Goal: Transaction & Acquisition: Book appointment/travel/reservation

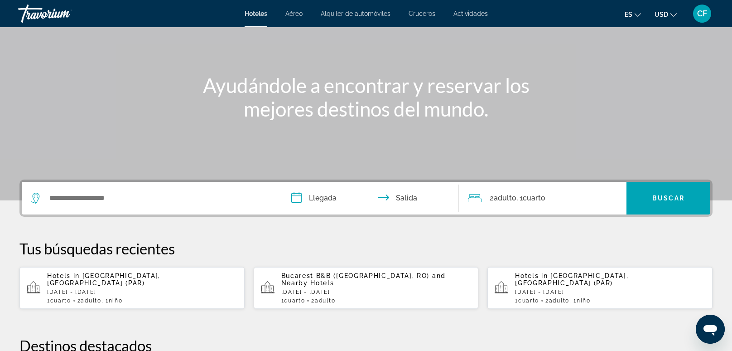
scroll to position [89, 0]
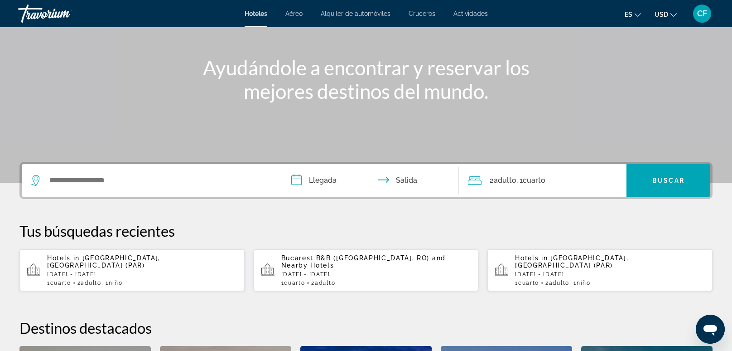
click at [99, 280] on span "Adulto" at bounding box center [91, 283] width 20 height 6
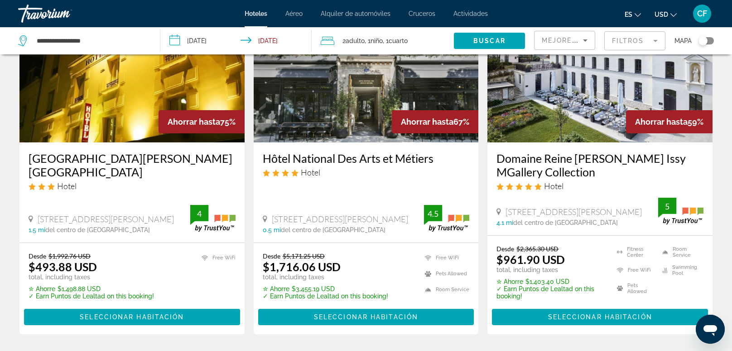
scroll to position [89, 0]
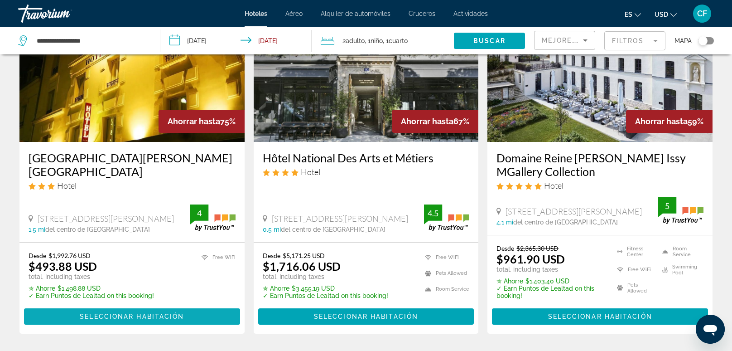
click at [150, 318] on span "Seleccionar habitación" at bounding box center [132, 316] width 104 height 7
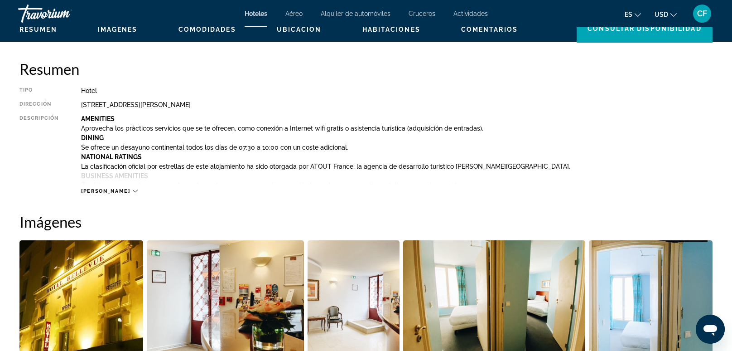
scroll to position [286, 0]
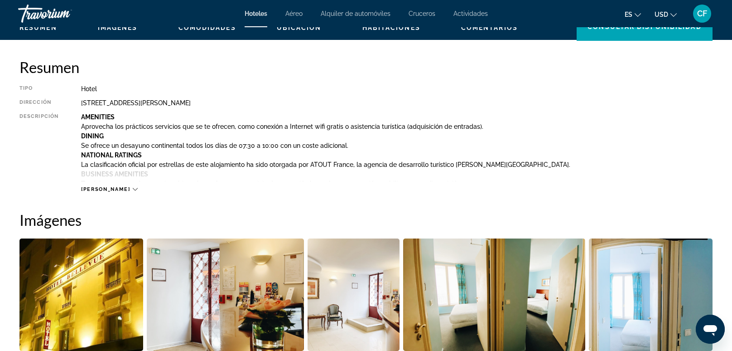
click at [133, 190] on icon "Main content" at bounding box center [135, 189] width 5 height 5
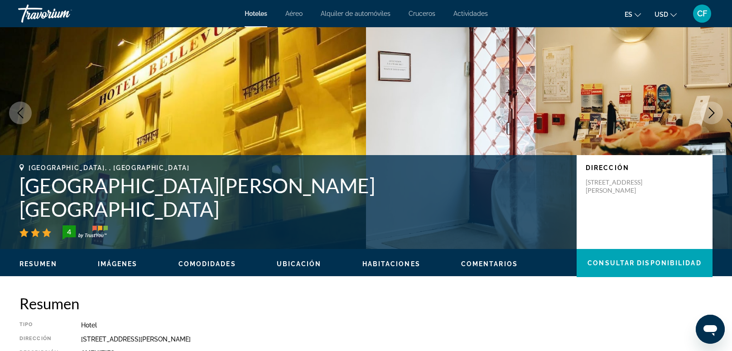
scroll to position [0, 0]
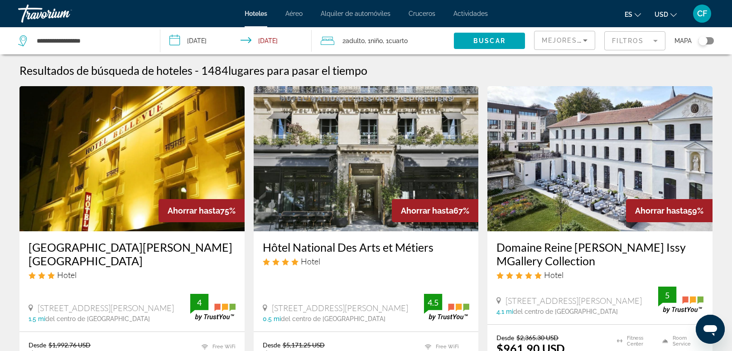
click at [670, 14] on button "USD USD ($) MXN (Mex$) CAD (Can$) GBP (£) EUR (€) AUD (A$) NZD (NZ$) CNY (CN¥)" at bounding box center [666, 14] width 22 height 13
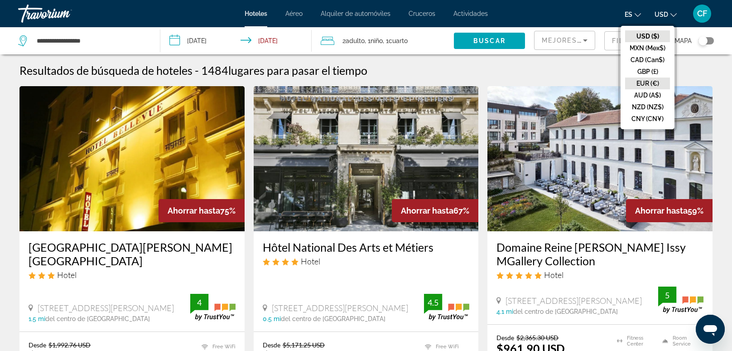
click at [652, 81] on button "EUR (€)" at bounding box center [647, 83] width 45 height 12
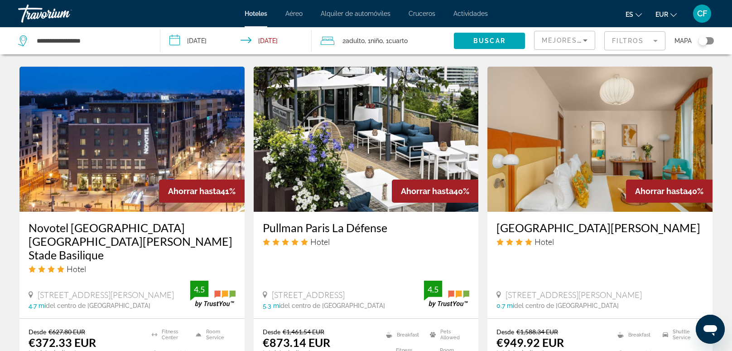
scroll to position [1093, 0]
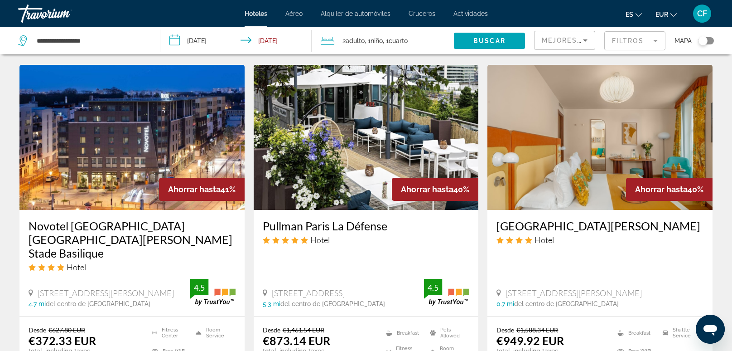
click at [650, 40] on mat-form-field "Filtros" at bounding box center [634, 40] width 61 height 19
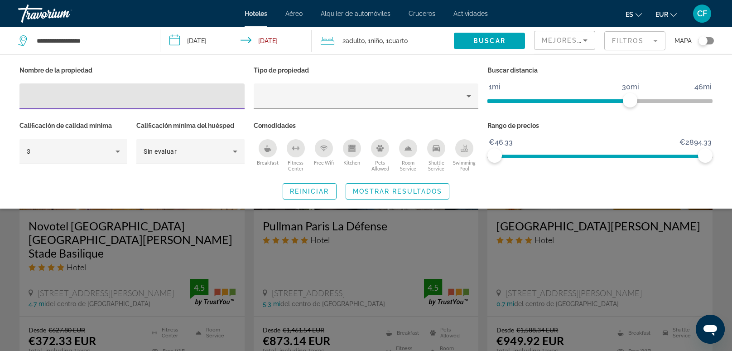
click at [270, 147] on icon "Breakfast" at bounding box center [267, 148] width 7 height 7
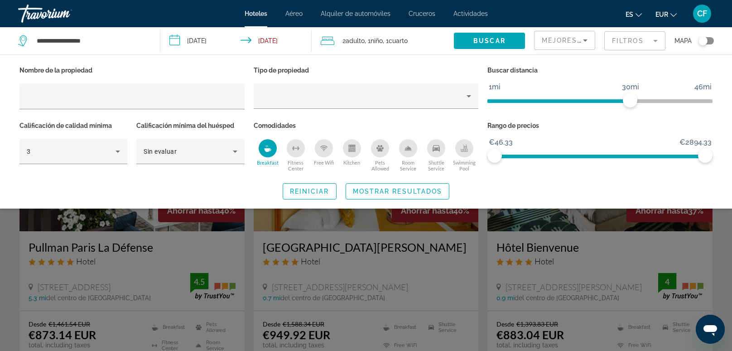
click at [326, 147] on icon "Free Wifi" at bounding box center [323, 148] width 7 height 7
click at [469, 146] on div "Swimming Pool" at bounding box center [464, 148] width 18 height 18
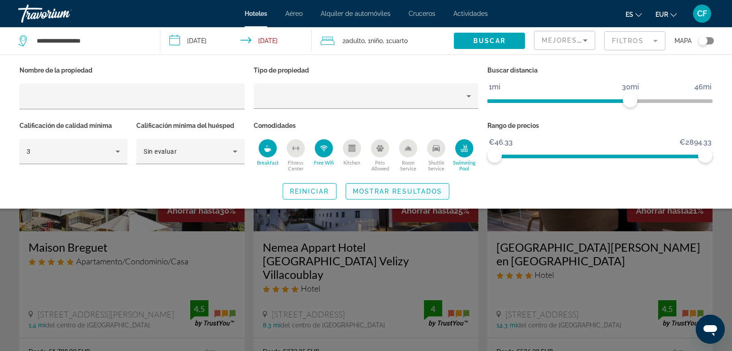
click at [415, 189] on span "Mostrar resultados" at bounding box center [398, 191] width 90 height 7
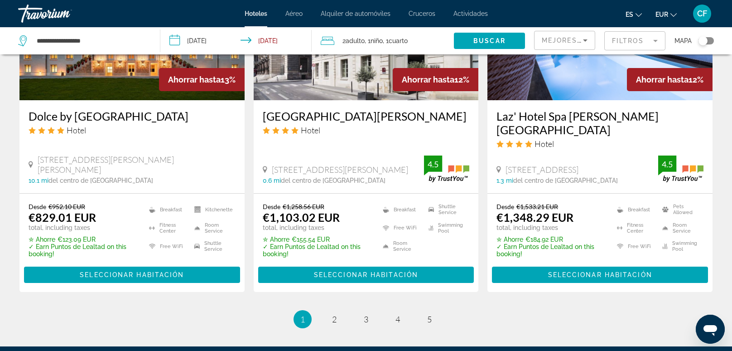
scroll to position [1207, 0]
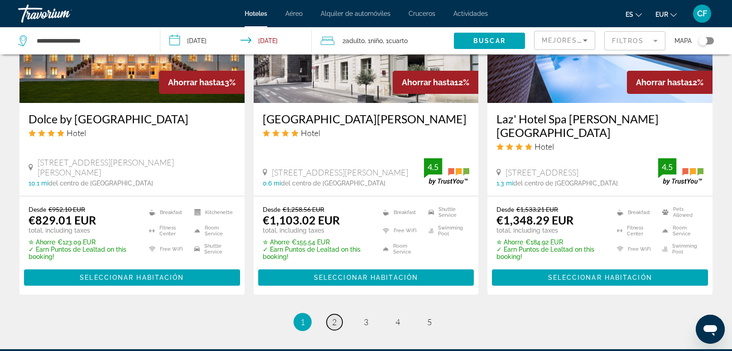
click at [338, 314] on link "page 2" at bounding box center [335, 322] width 16 height 16
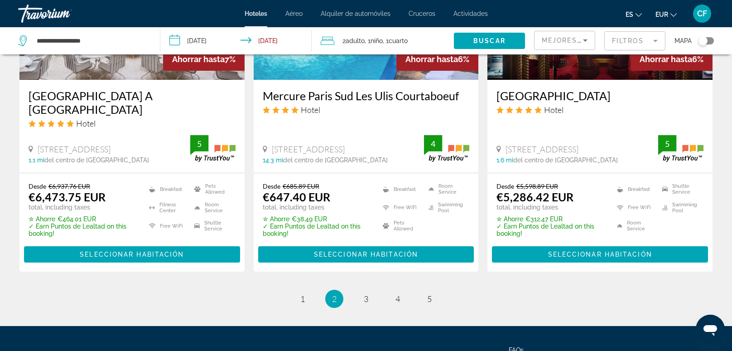
scroll to position [1182, 0]
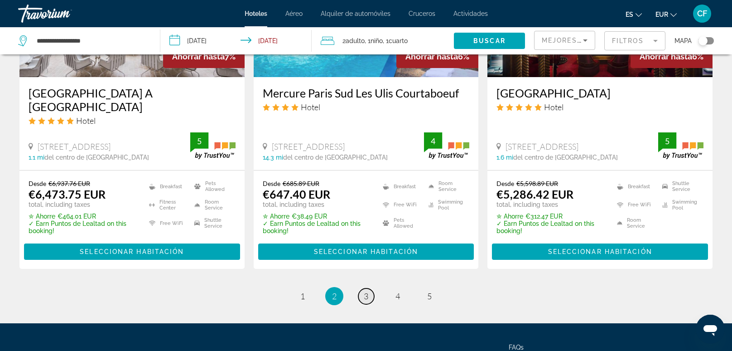
click at [362, 288] on link "page 3" at bounding box center [366, 296] width 16 height 16
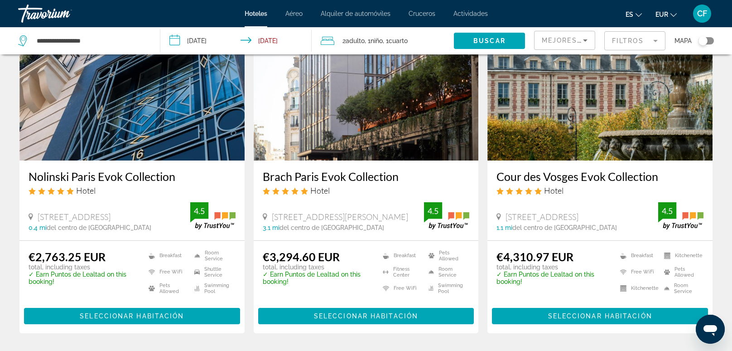
scroll to position [1201, 0]
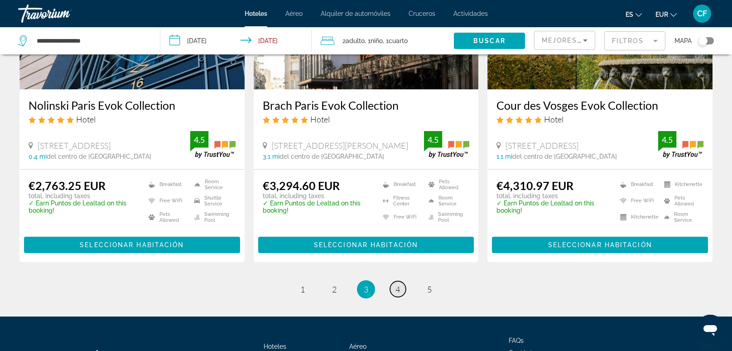
click at [391, 281] on link "page 4" at bounding box center [398, 289] width 16 height 16
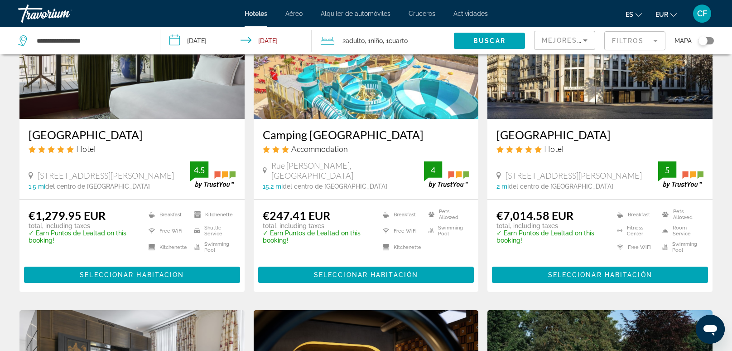
scroll to position [448, 0]
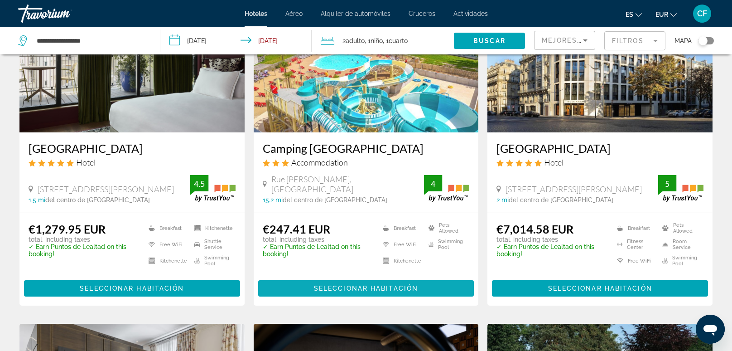
click at [433, 277] on span "Main content" at bounding box center [366, 288] width 216 height 22
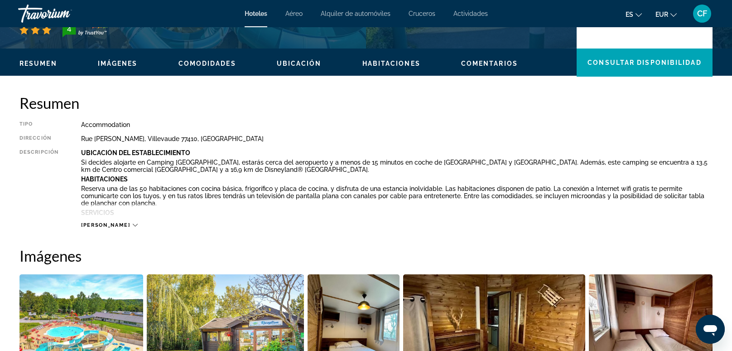
scroll to position [269, 0]
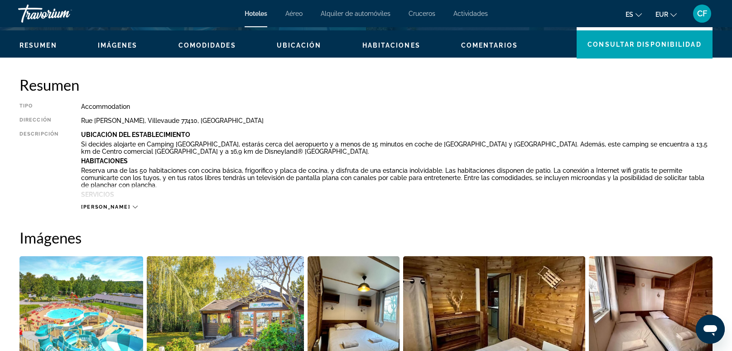
click at [133, 207] on icon "Main content" at bounding box center [135, 207] width 5 height 3
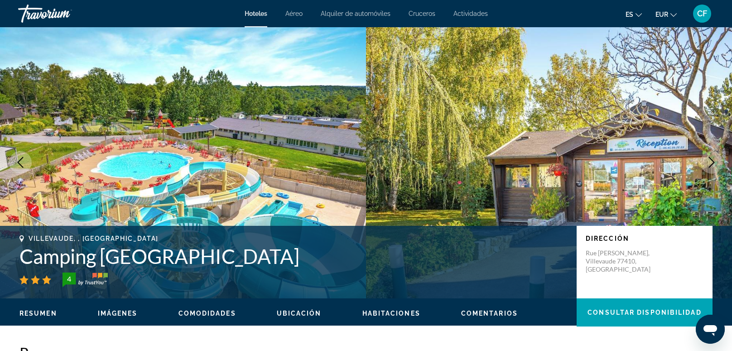
scroll to position [0, 0]
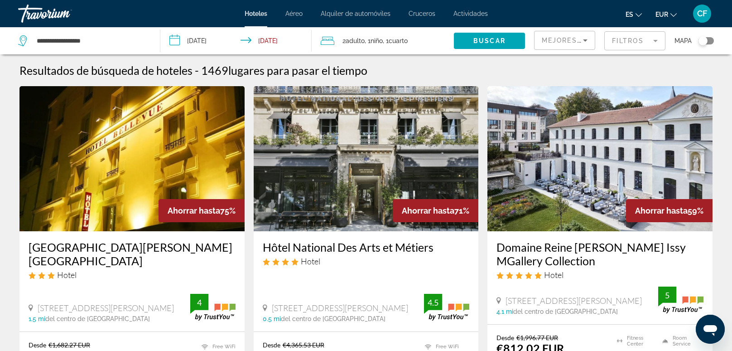
click at [632, 39] on mat-form-field "Filtros" at bounding box center [634, 40] width 61 height 19
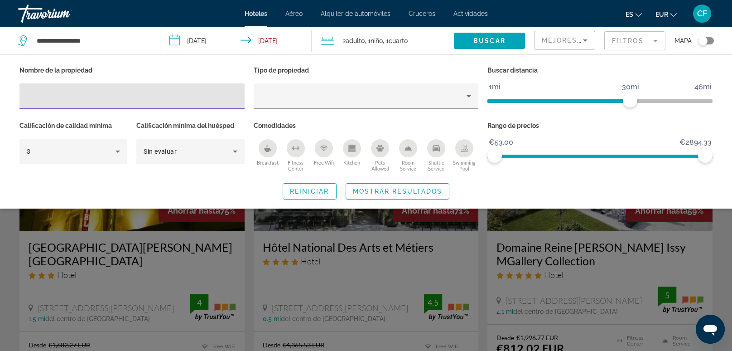
click at [264, 154] on div "Breakfast" at bounding box center [268, 148] width 18 height 18
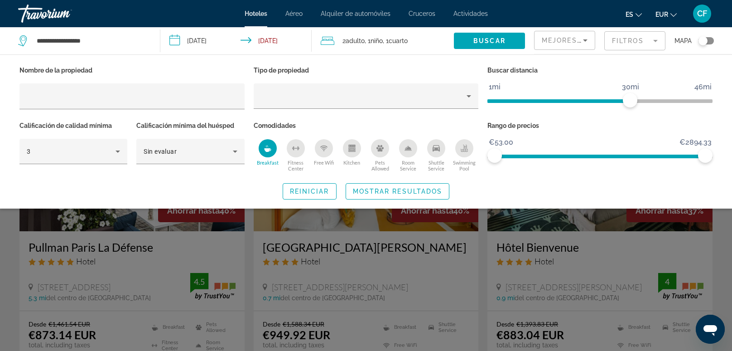
click at [465, 152] on div "Swimming Pool" at bounding box center [464, 148] width 18 height 18
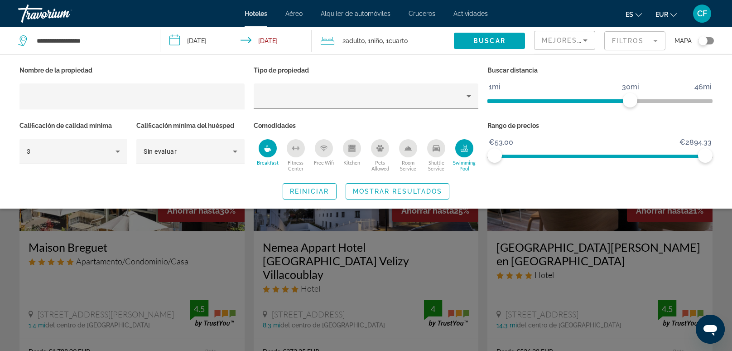
click at [329, 146] on div "Free Wifi" at bounding box center [324, 148] width 18 height 18
click at [382, 189] on span "Mostrar resultados" at bounding box center [398, 191] width 90 height 7
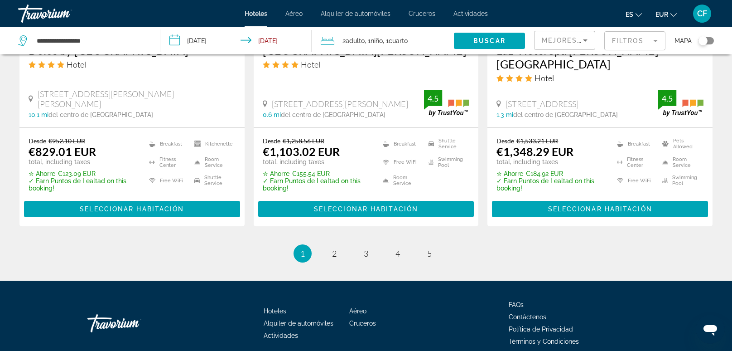
scroll to position [1279, 0]
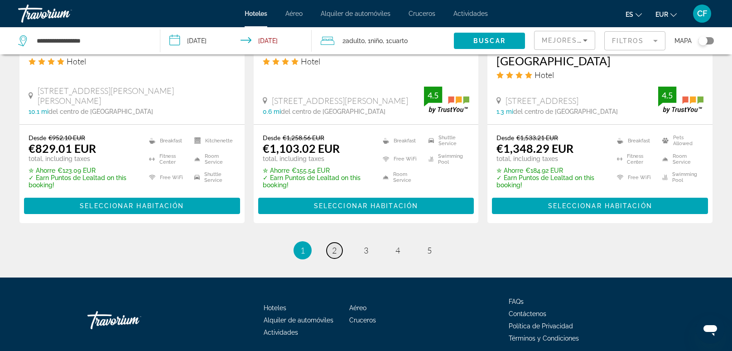
click at [333, 245] on span "2" at bounding box center [334, 250] width 5 height 10
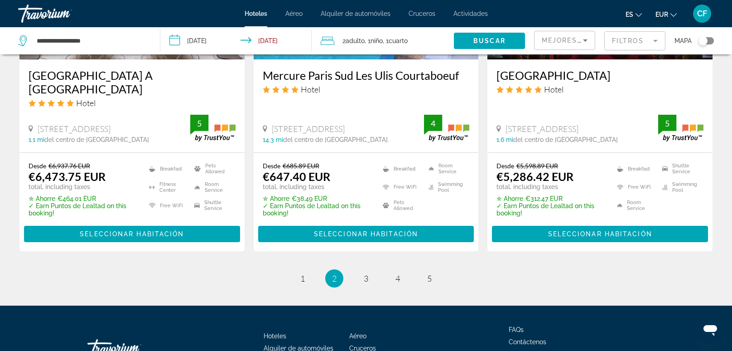
scroll to position [1201, 0]
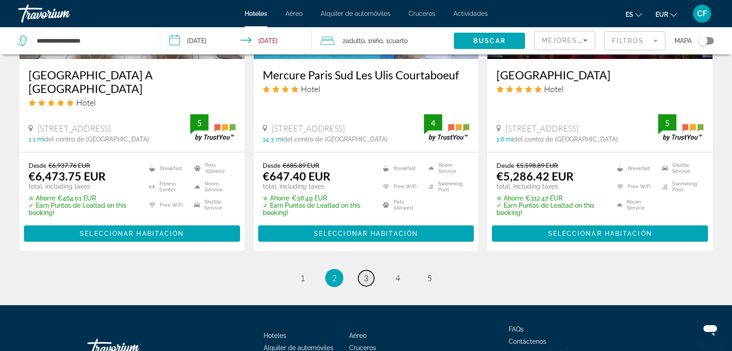
click at [359, 270] on link "page 3" at bounding box center [366, 278] width 16 height 16
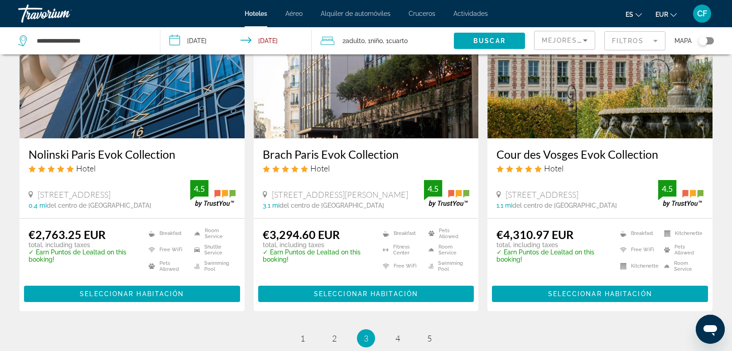
scroll to position [1218, 0]
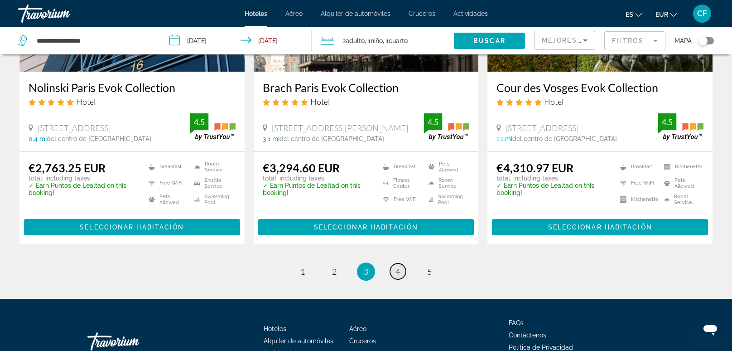
click at [400, 263] on link "page 4" at bounding box center [398, 271] width 16 height 16
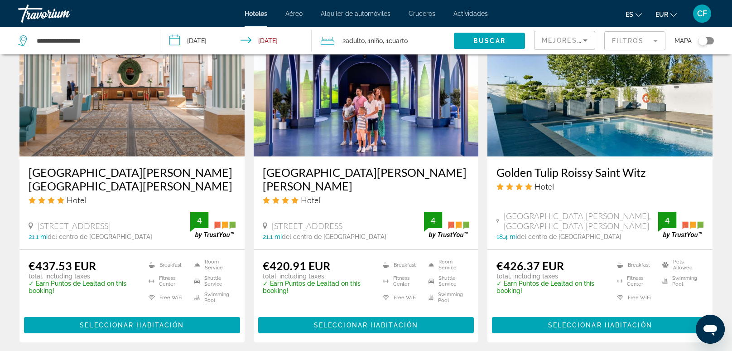
scroll to position [1111, 0]
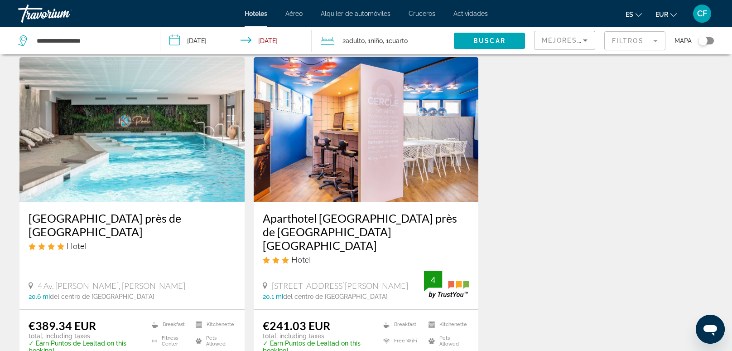
scroll to position [753, 0]
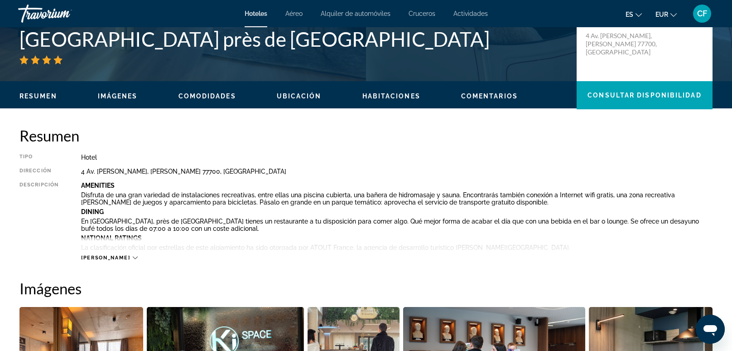
scroll to position [215, 0]
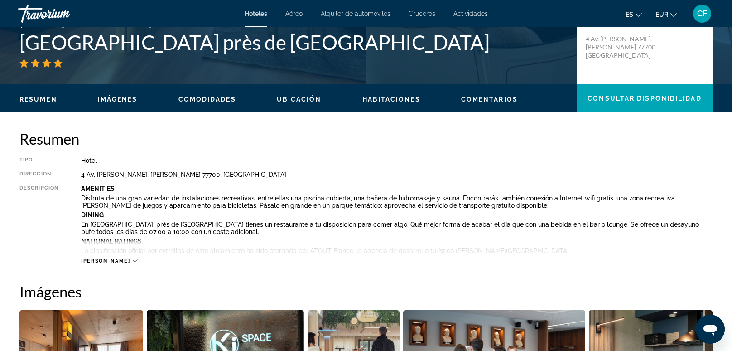
click at [105, 261] on span "[PERSON_NAME]" at bounding box center [105, 261] width 49 height 6
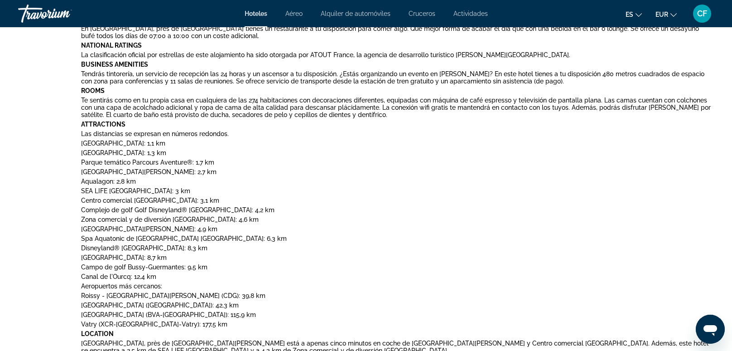
scroll to position [412, 0]
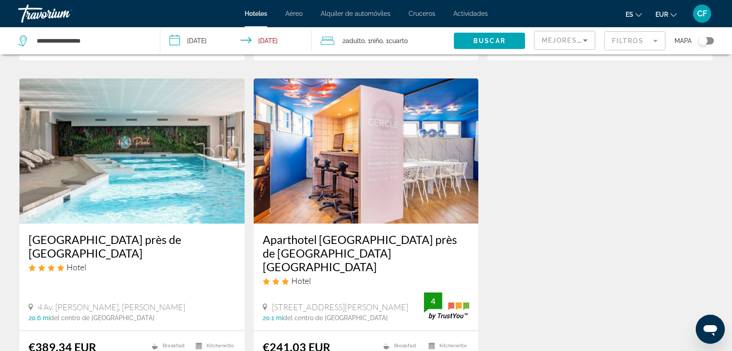
scroll to position [734, 0]
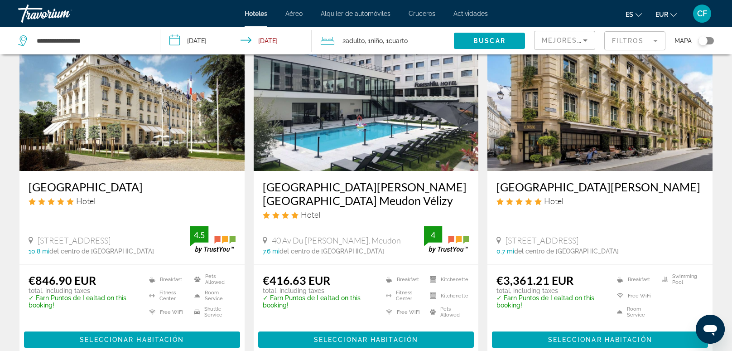
scroll to position [72, 0]
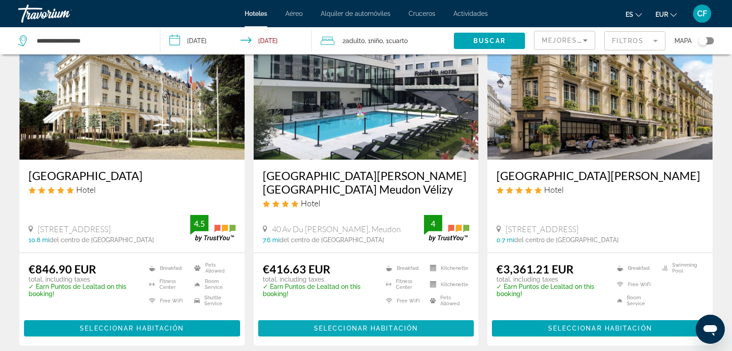
click at [353, 324] on span "Seleccionar habitación" at bounding box center [366, 327] width 104 height 7
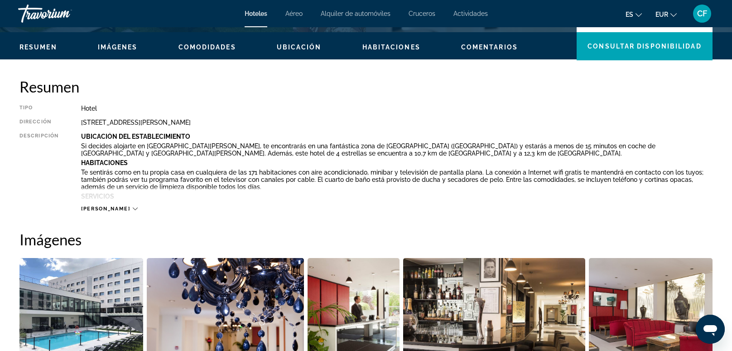
scroll to position [269, 0]
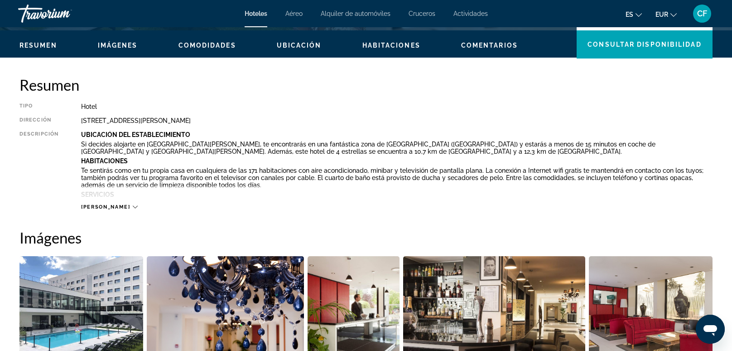
click at [107, 205] on div "[PERSON_NAME]" at bounding box center [109, 207] width 56 height 6
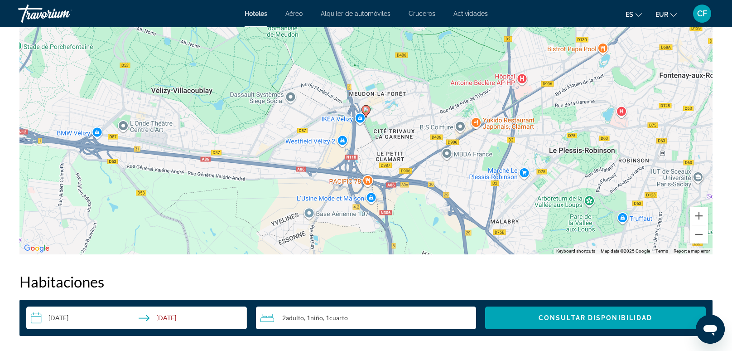
scroll to position [932, 0]
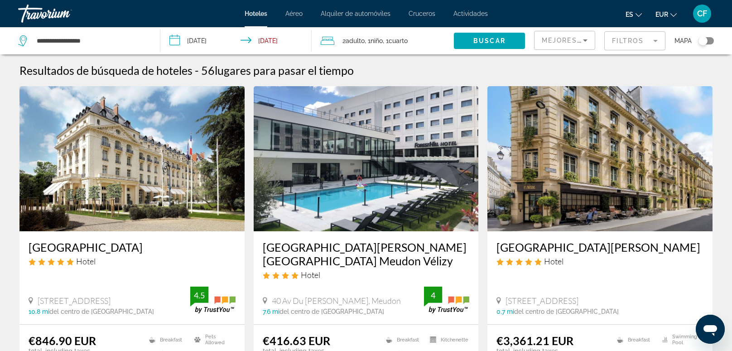
click at [619, 38] on mat-form-field "Filtros" at bounding box center [634, 40] width 61 height 19
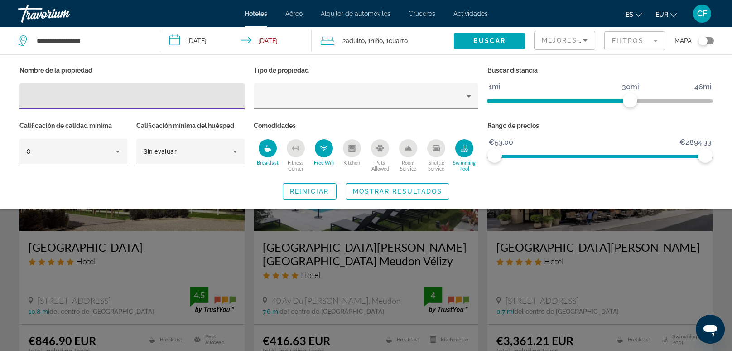
click at [555, 43] on div "Mejores descuentos" at bounding box center [562, 40] width 41 height 11
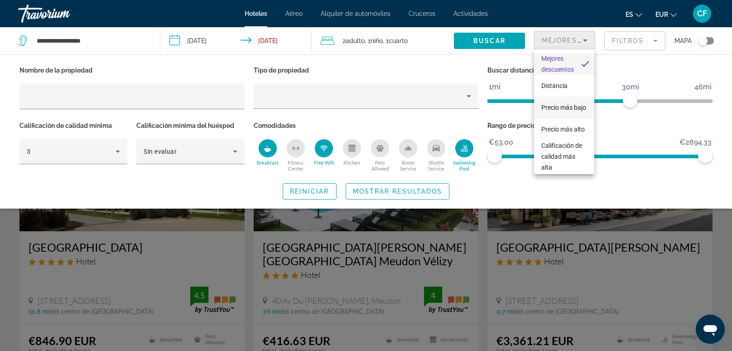
click at [558, 111] on span "Precio más bajo" at bounding box center [563, 107] width 45 height 11
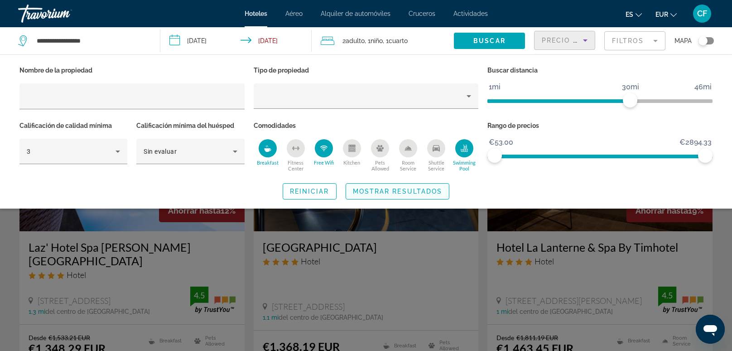
click at [432, 196] on span "Search widget" at bounding box center [397, 191] width 103 height 22
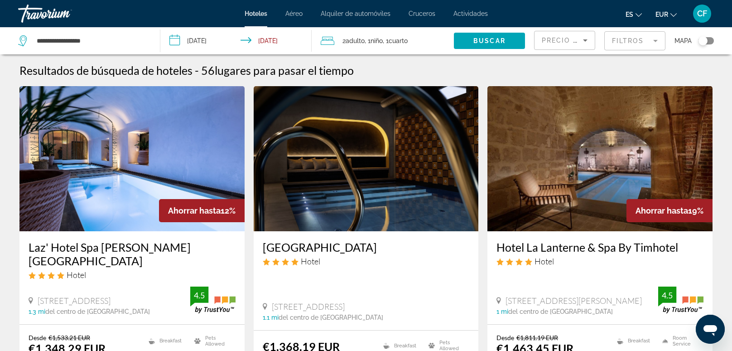
click at [587, 41] on icon "Sort by" at bounding box center [585, 40] width 11 height 11
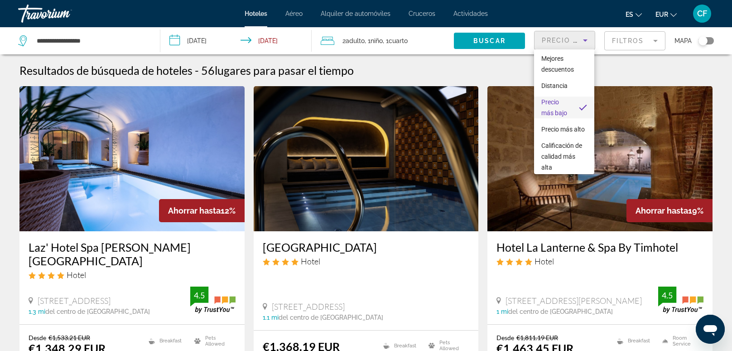
click at [558, 106] on span "Precio más bajo" at bounding box center [556, 108] width 30 height 22
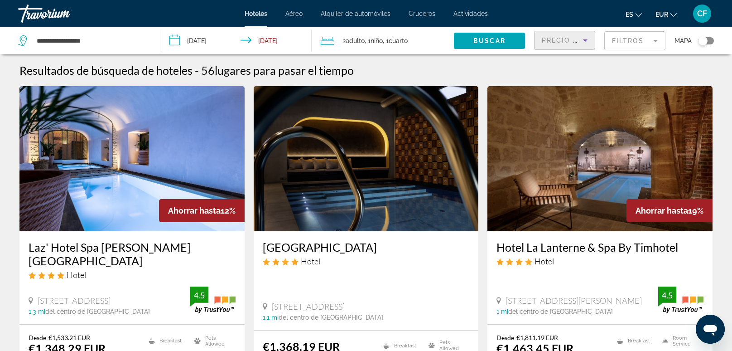
click at [449, 64] on div "Resultados de búsqueda de hoteles - 56 lugares para pasar el tiempo" at bounding box center [365, 70] width 693 height 14
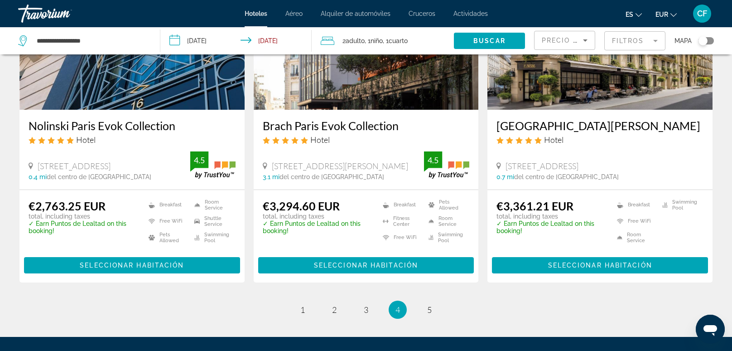
scroll to position [1165, 0]
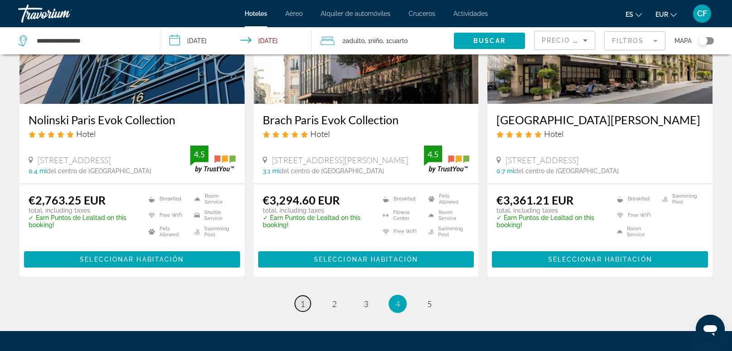
click at [298, 295] on link "page 1" at bounding box center [303, 303] width 16 height 16
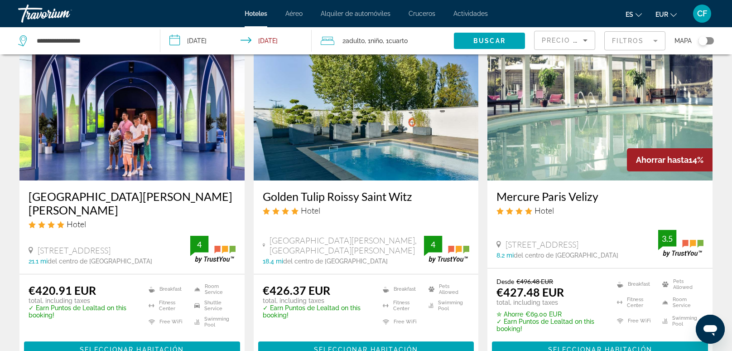
scroll to position [1147, 0]
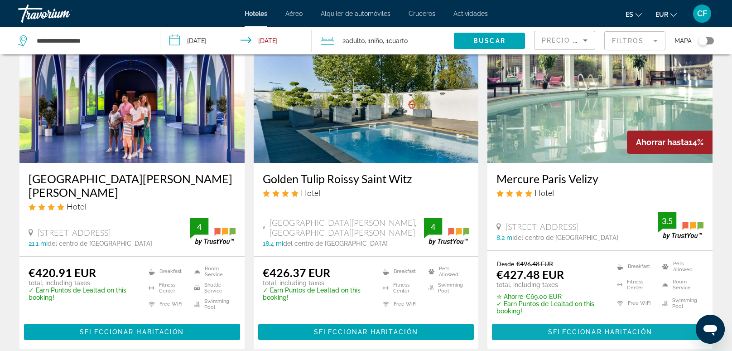
click at [589, 328] on span "Seleccionar habitación" at bounding box center [600, 331] width 104 height 7
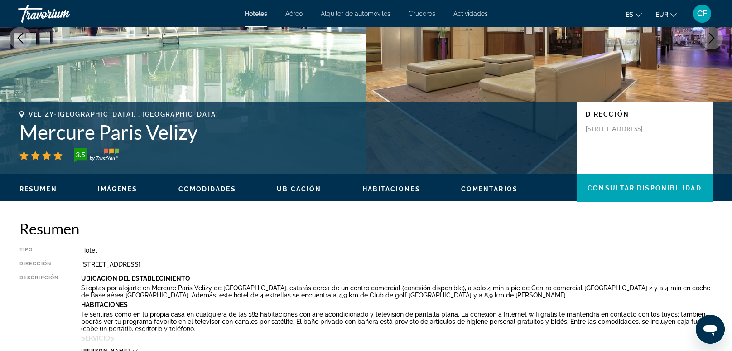
scroll to position [107, 0]
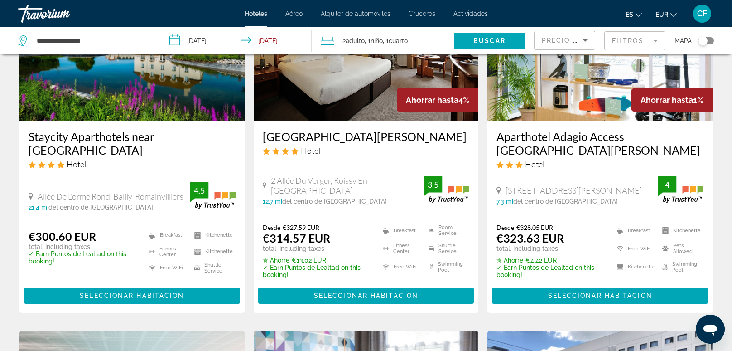
scroll to position [484, 0]
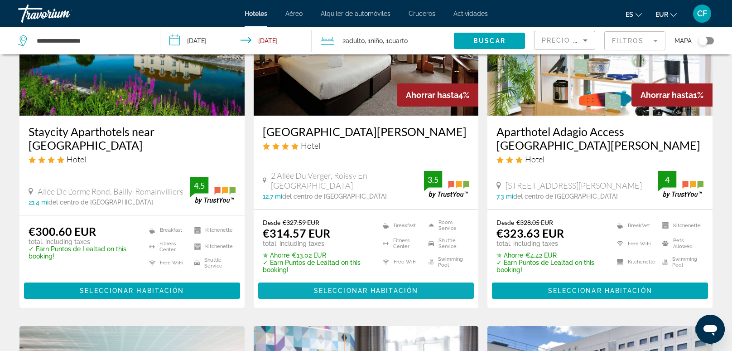
click at [314, 287] on span "Seleccionar habitación" at bounding box center [366, 290] width 104 height 7
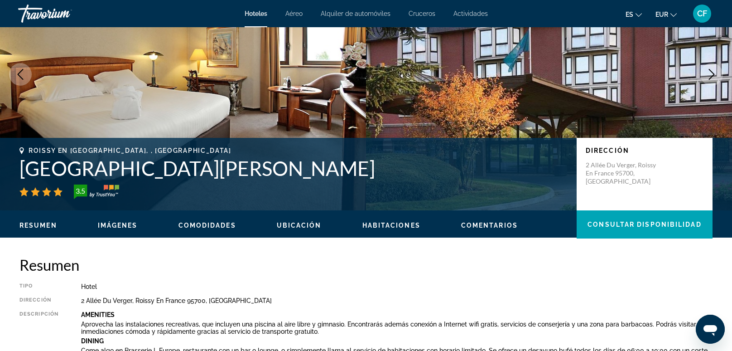
scroll to position [89, 0]
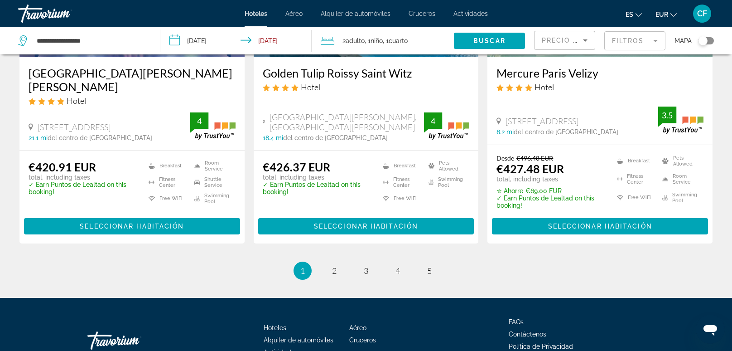
scroll to position [1255, 0]
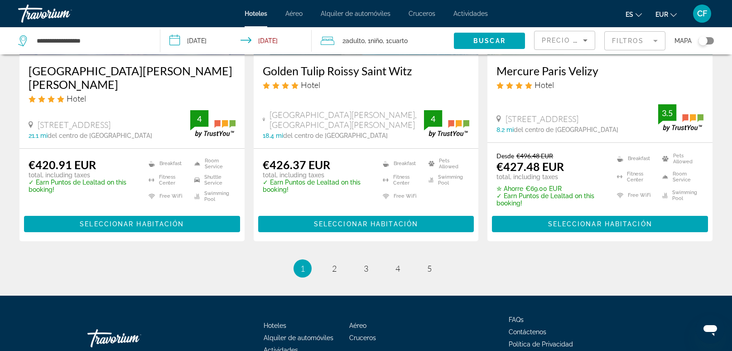
click at [648, 41] on mat-form-field "Filtros" at bounding box center [634, 40] width 61 height 19
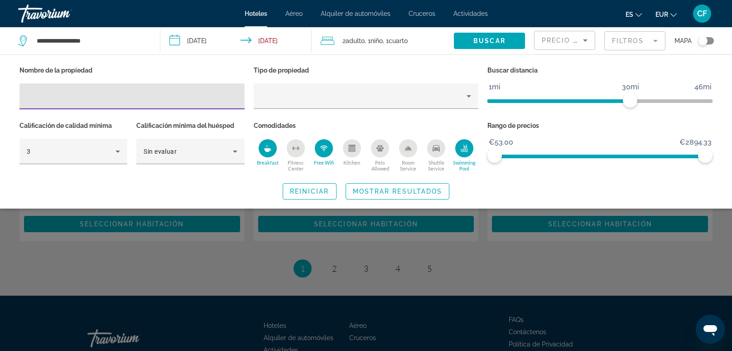
click at [465, 145] on icon "Swimming Pool" at bounding box center [464, 148] width 7 height 7
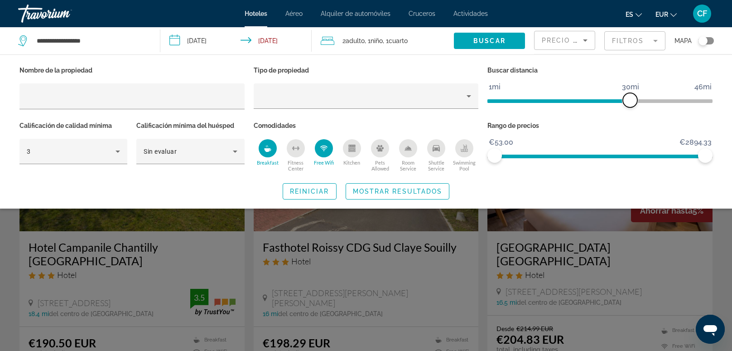
click at [627, 104] on span "ngx-slider" at bounding box center [630, 100] width 14 height 14
click at [557, 102] on span "ngx-slider" at bounding box center [558, 101] width 143 height 4
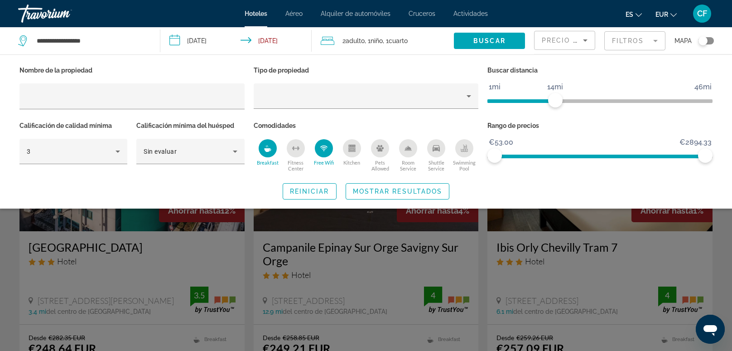
click at [536, 101] on span "ngx-slider" at bounding box center [521, 101] width 68 height 4
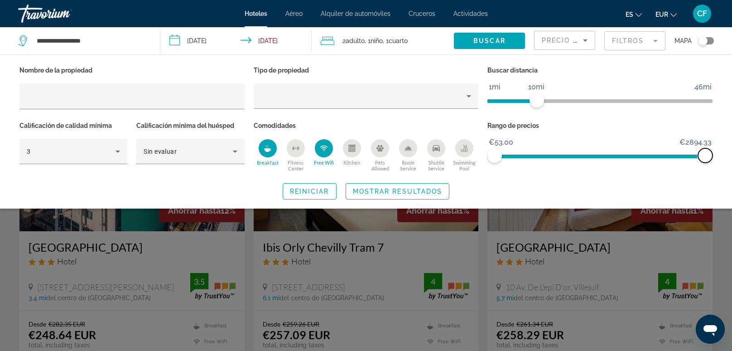
click at [707, 158] on span "ngx-slider-max" at bounding box center [705, 155] width 14 height 14
click at [566, 154] on span "ngx-slider" at bounding box center [600, 156] width 211 height 4
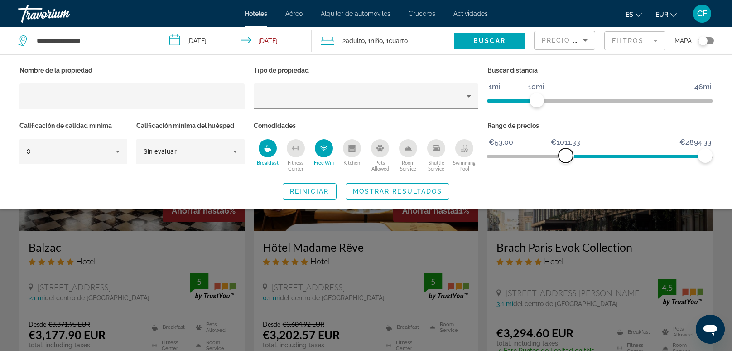
click at [569, 152] on span "ngx-slider" at bounding box center [566, 155] width 14 height 14
click at [486, 156] on div "Rango de precios €53.00 €2894.33 €1011.33 €2894.33" at bounding box center [600, 146] width 234 height 55
click at [490, 156] on span "ngx-slider" at bounding box center [599, 156] width 225 height 4
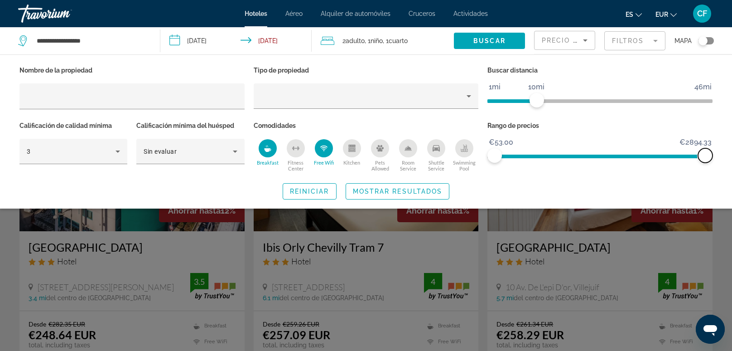
click at [706, 155] on span "ngx-slider-max" at bounding box center [705, 155] width 14 height 14
click at [656, 154] on span "ngx-slider" at bounding box center [600, 156] width 211 height 4
click at [632, 156] on span "ngx-slider" at bounding box center [575, 156] width 161 height 4
click at [607, 154] on span "ngx-slider" at bounding box center [564, 156] width 138 height 4
click at [589, 155] on span "ngx-slider" at bounding box center [551, 156] width 112 height 4
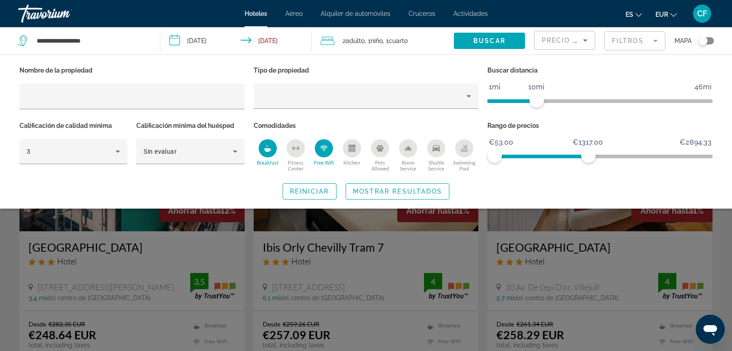
click at [569, 157] on span "ngx-slider" at bounding box center [542, 156] width 94 height 4
click at [551, 157] on span "ngx-slider" at bounding box center [532, 156] width 75 height 4
click at [536, 155] on span "ngx-slider" at bounding box center [523, 156] width 56 height 4
click at [432, 193] on span "Mostrar resultados" at bounding box center [398, 191] width 90 height 7
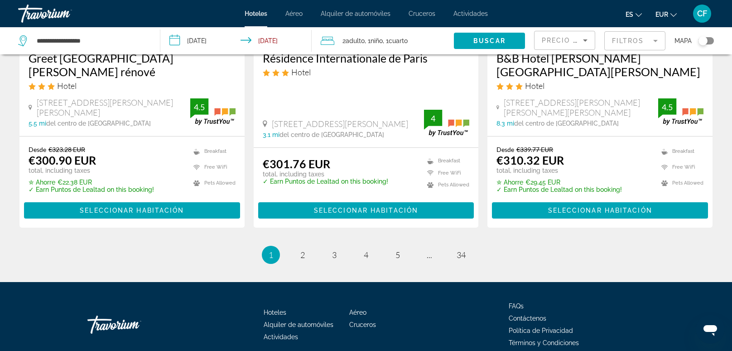
scroll to position [1247, 0]
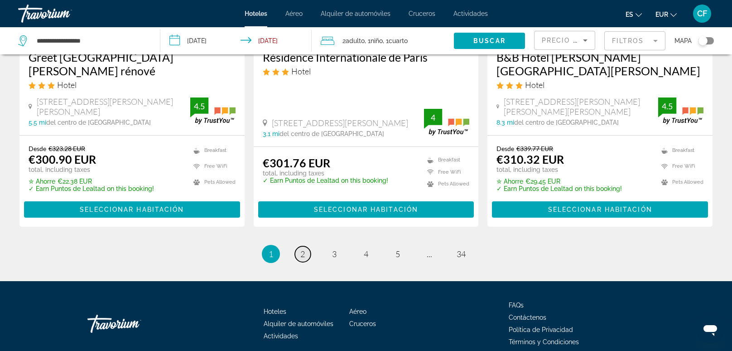
click at [300, 249] on span "2" at bounding box center [302, 254] width 5 height 10
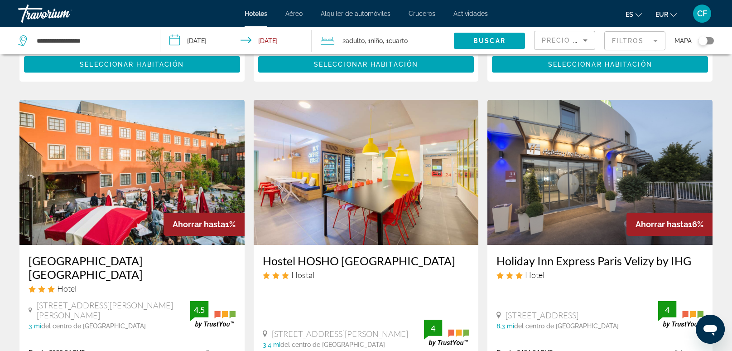
scroll to position [1057, 0]
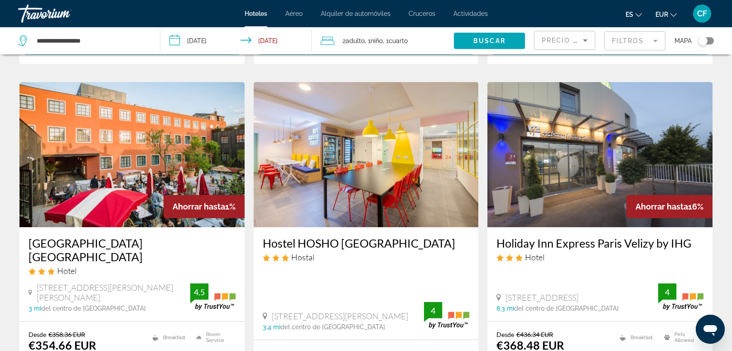
click at [206, 20] on div "Hoteles Aéreo Alquiler de automóviles Cruceros Actividades Hoteles Aéreo Alquil…" at bounding box center [366, 14] width 732 height 24
